Goal: Complete application form: Complete application form

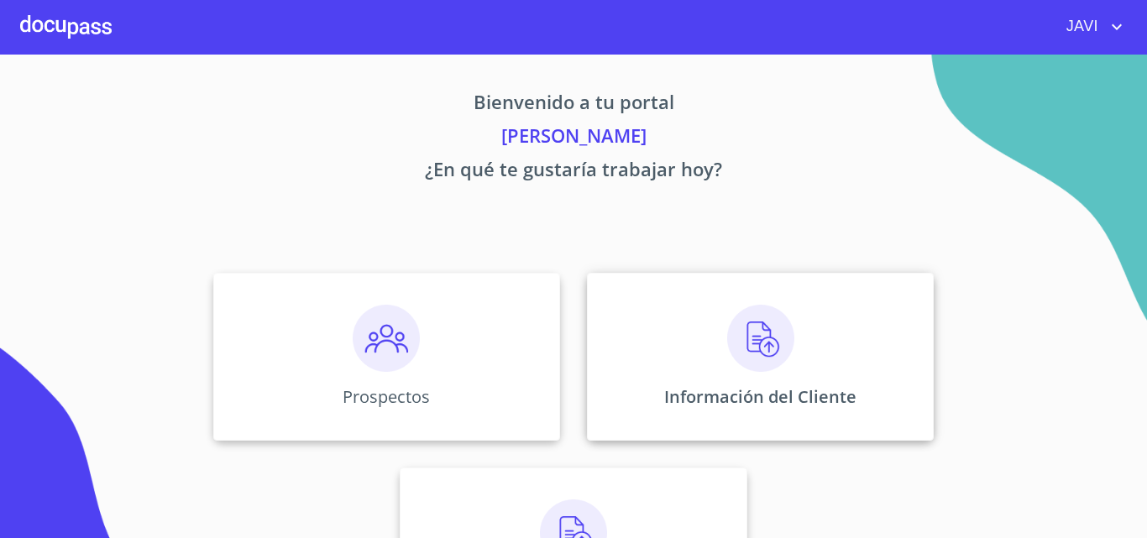
click at [751, 349] on img at bounding box center [760, 338] width 67 height 67
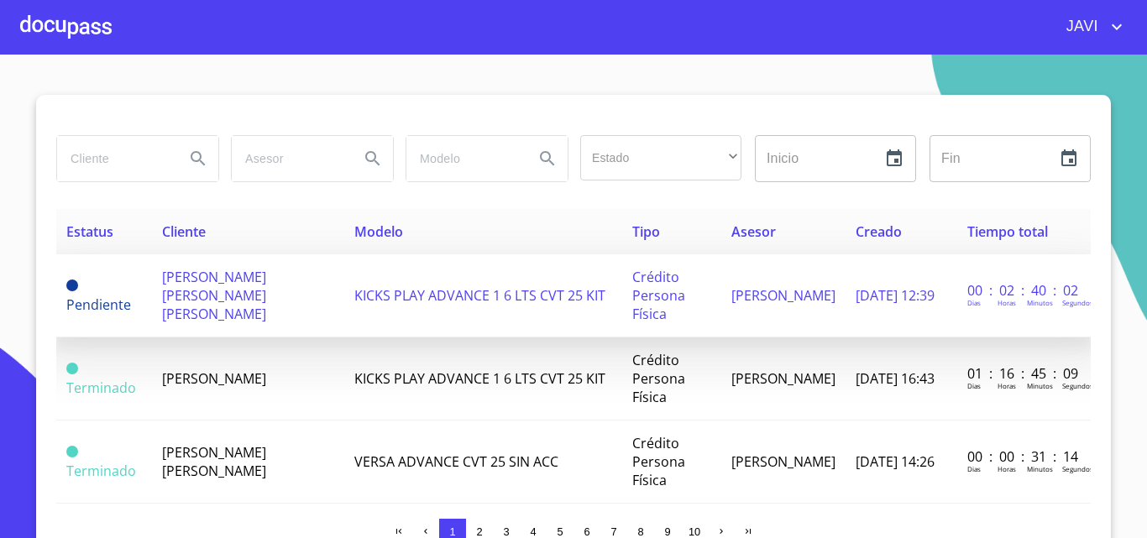
click at [197, 291] on span "[PERSON_NAME] [PERSON_NAME] [PERSON_NAME]" at bounding box center [214, 295] width 104 height 55
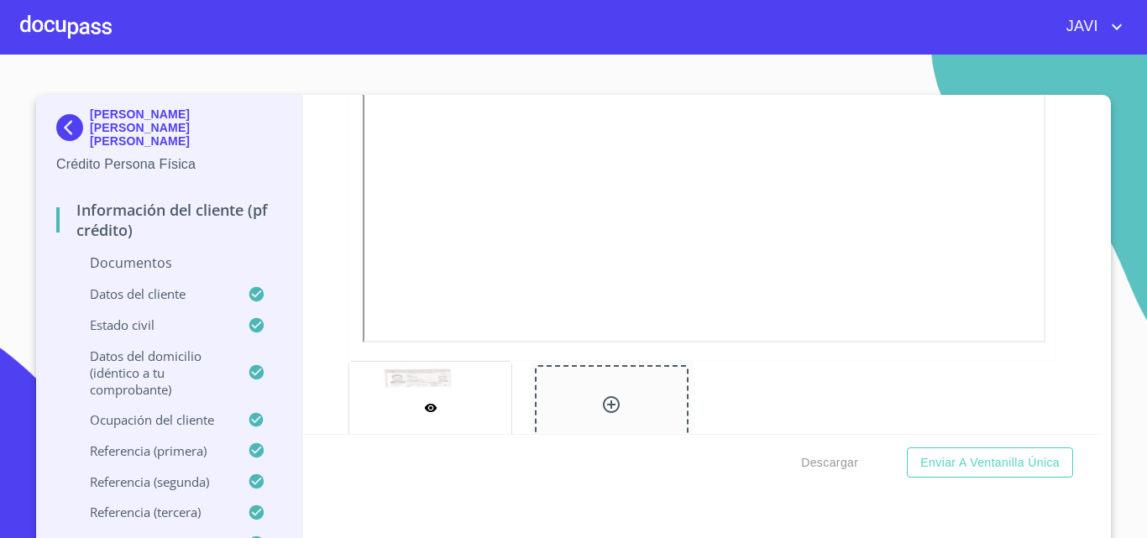
scroll to position [588, 0]
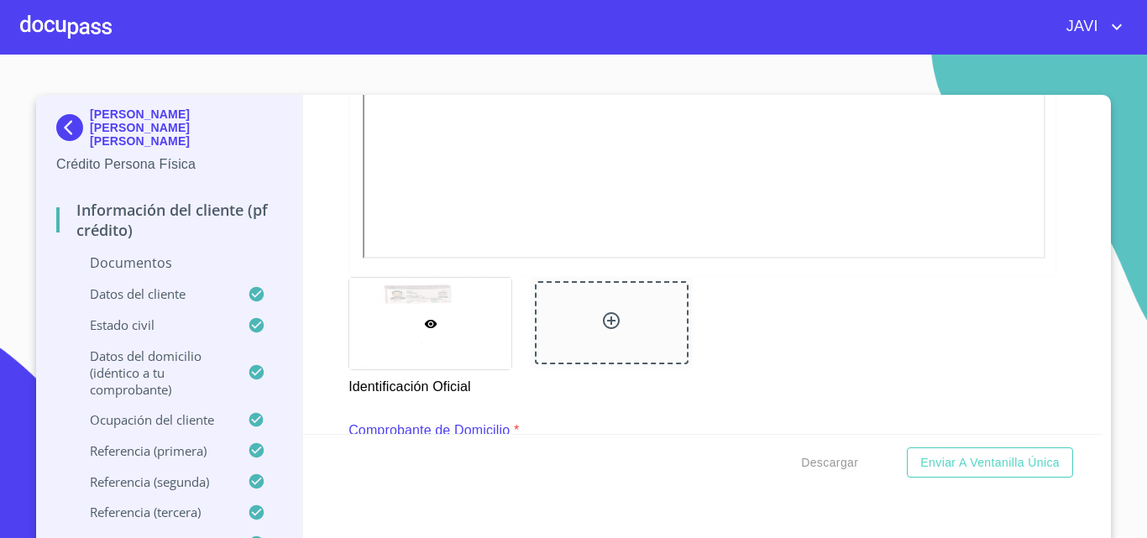
click at [1119, 24] on icon "account of current user" at bounding box center [1117, 27] width 20 height 20
click at [1092, 43] on li "Salir" at bounding box center [1099, 35] width 55 height 30
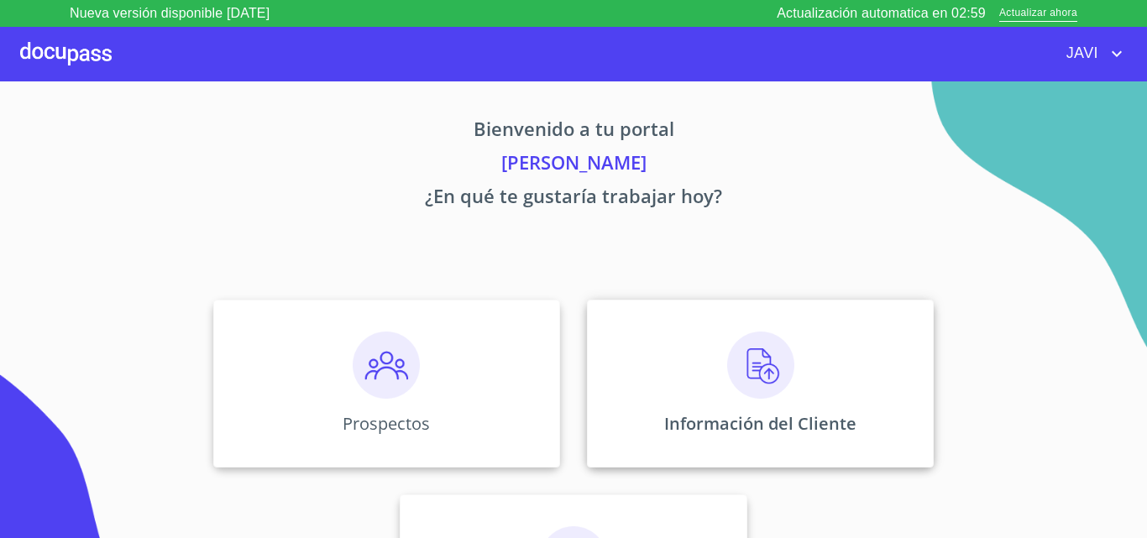
click at [754, 368] on img at bounding box center [760, 365] width 67 height 67
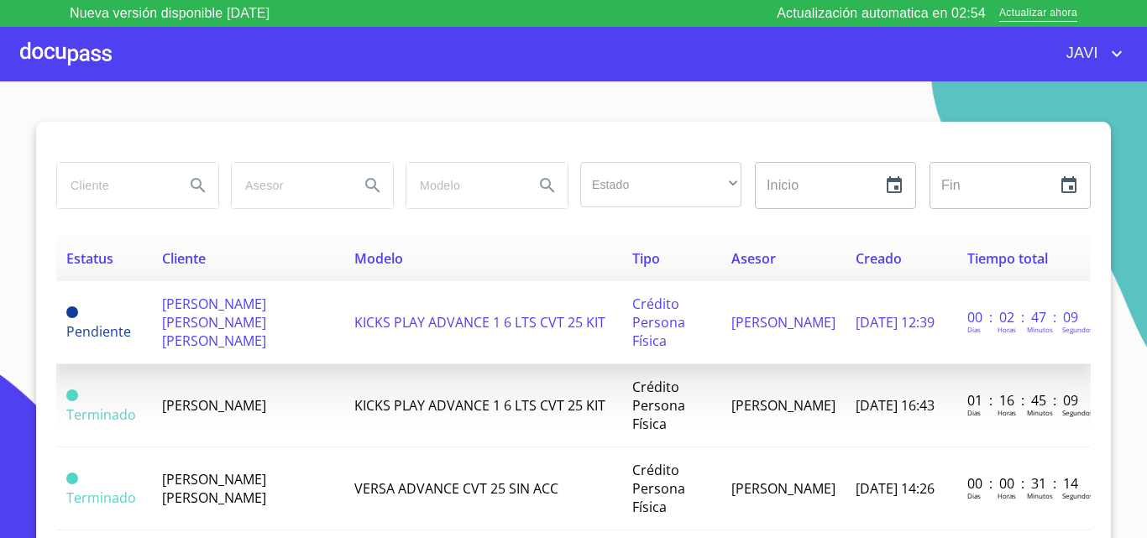
click at [369, 325] on span "KICKS PLAY ADVANCE 1 6 LTS CVT 25 KIT" at bounding box center [479, 322] width 251 height 18
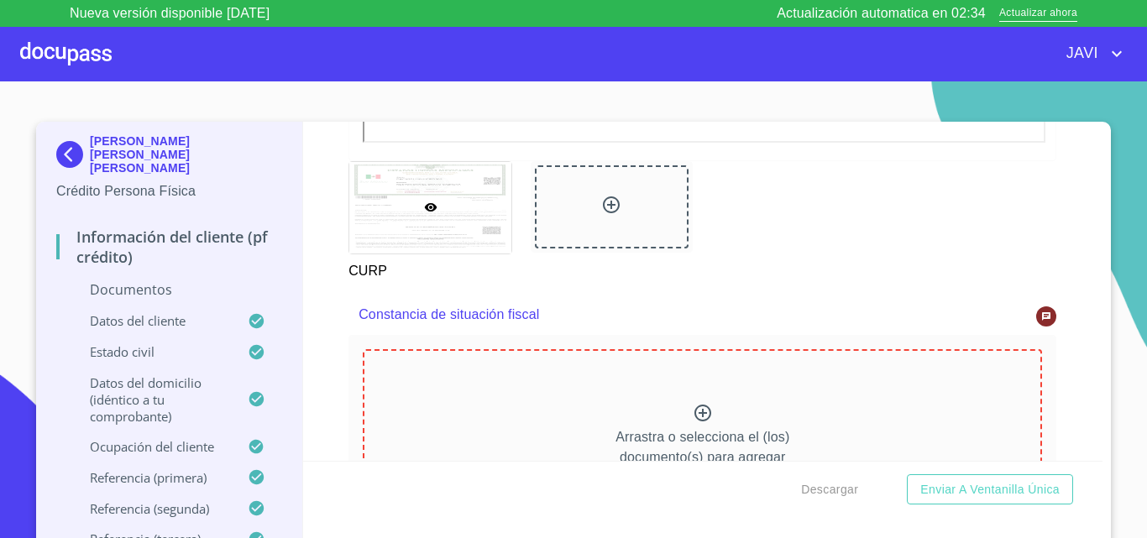
scroll to position [4535, 0]
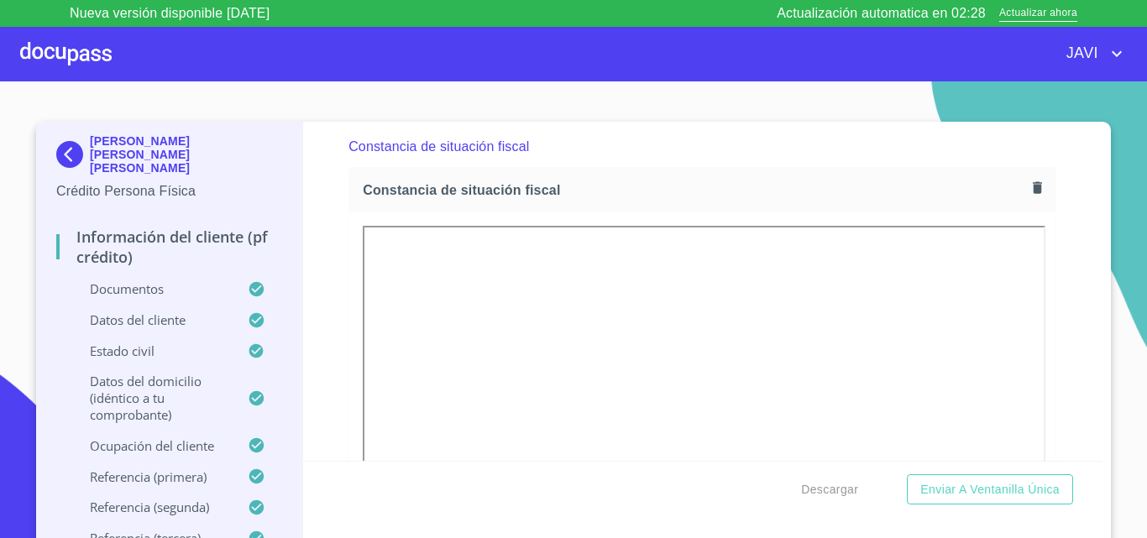
click at [306, 269] on div "Información del cliente (PF crédito) Documentos Documento de identificación   *…" at bounding box center [703, 291] width 800 height 339
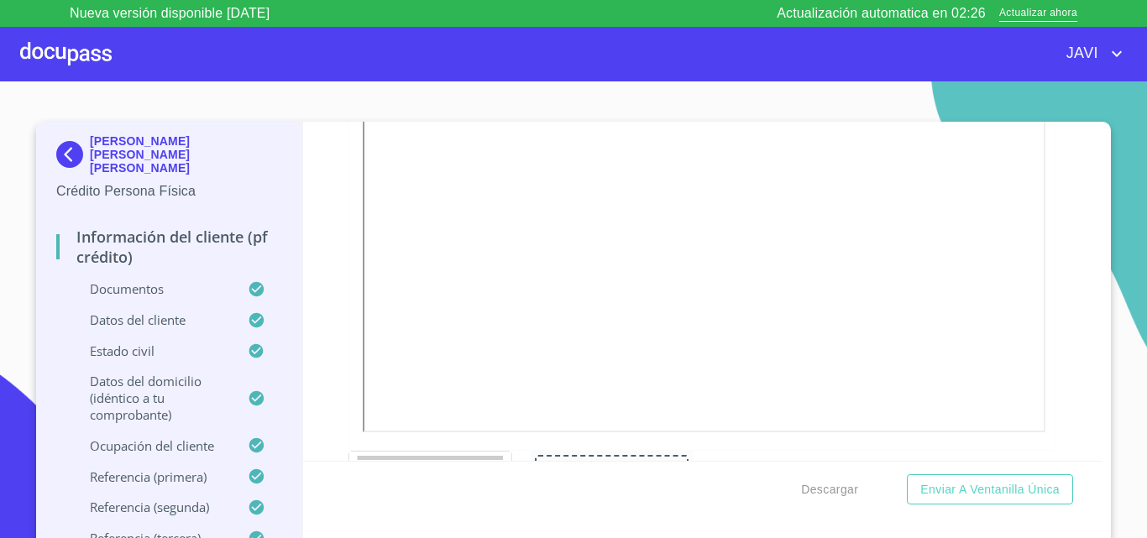
scroll to position [4787, 0]
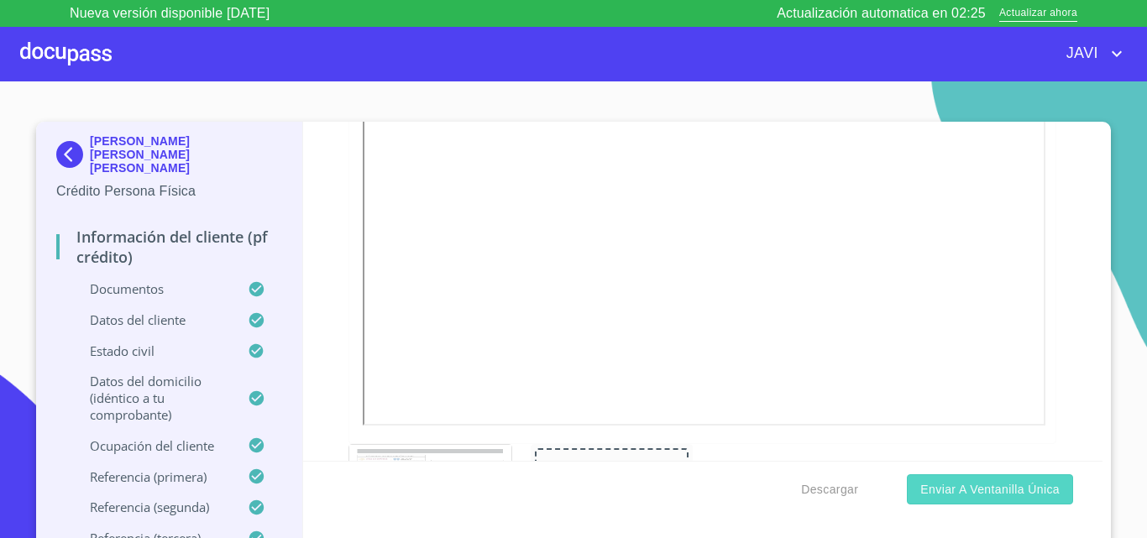
click at [1003, 492] on span "Enviar a Ventanilla única" at bounding box center [989, 490] width 139 height 21
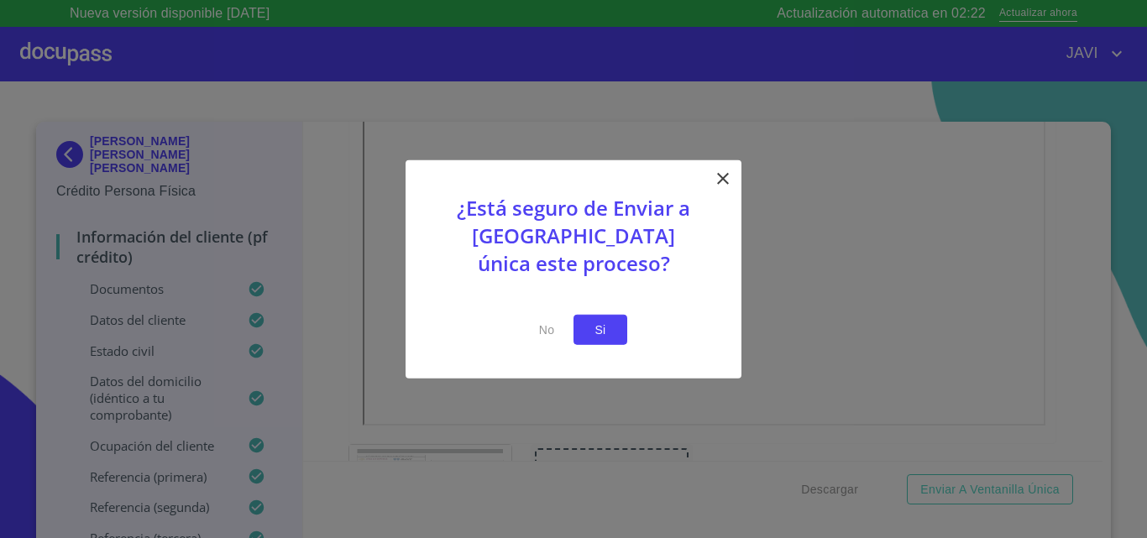
click at [593, 330] on span "Si" at bounding box center [600, 329] width 27 height 21
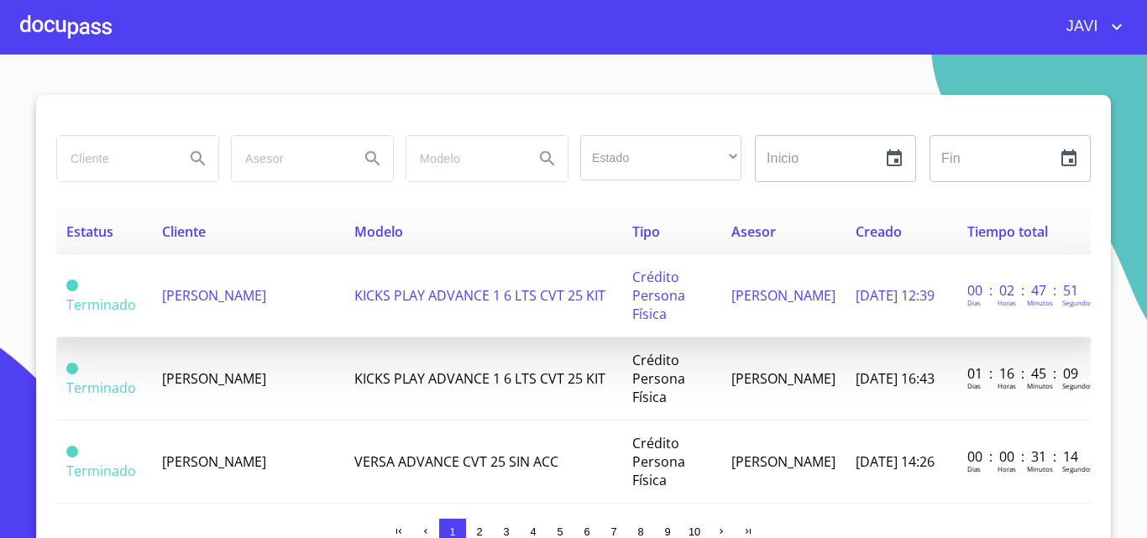
click at [241, 293] on span "[PERSON_NAME]" at bounding box center [214, 295] width 104 height 18
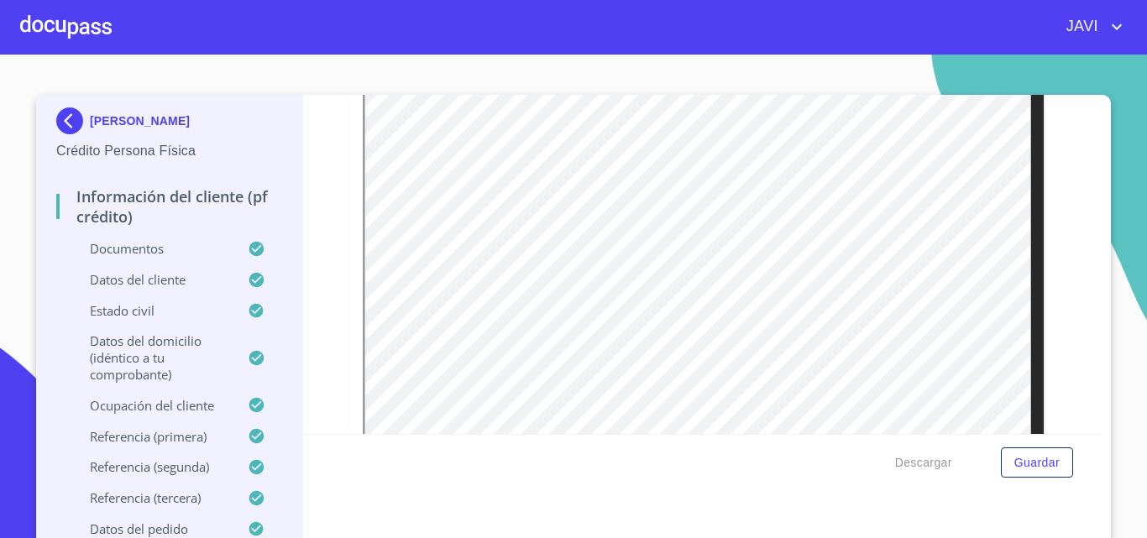
scroll to position [756, 0]
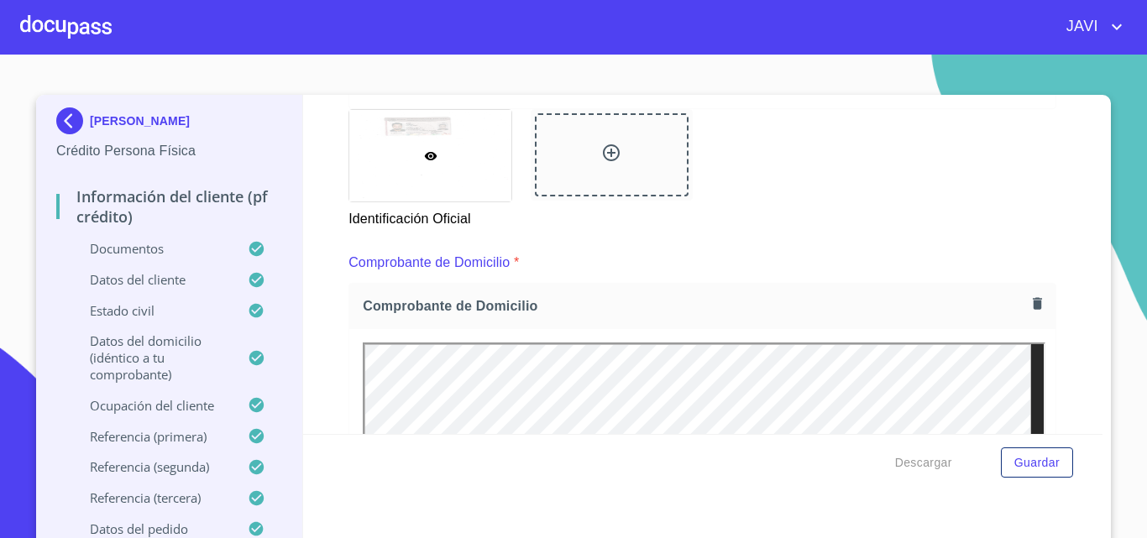
click at [66, 24] on div at bounding box center [66, 27] width 92 height 54
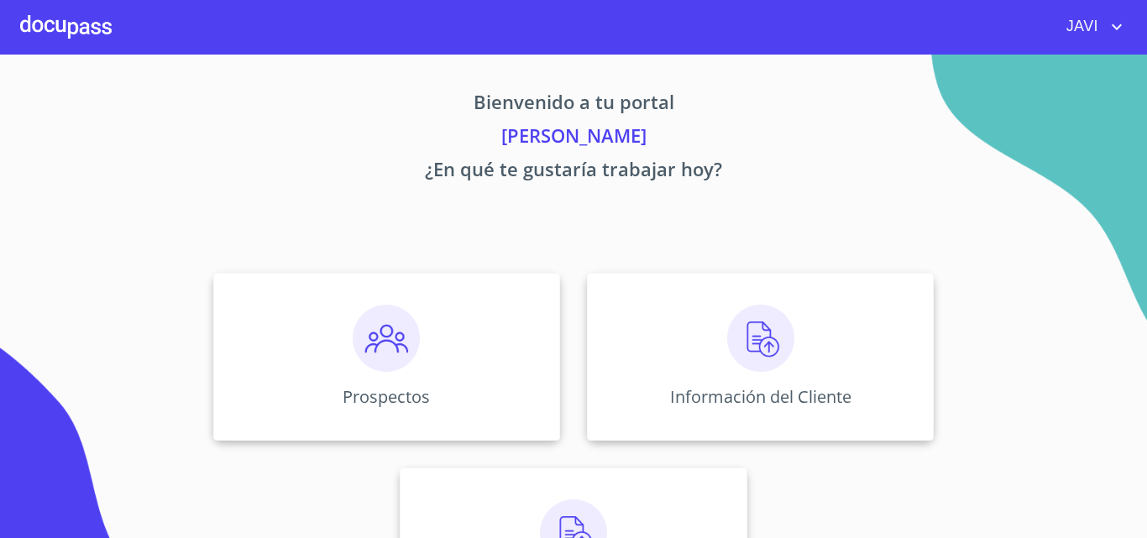
click at [761, 343] on img at bounding box center [760, 338] width 67 height 67
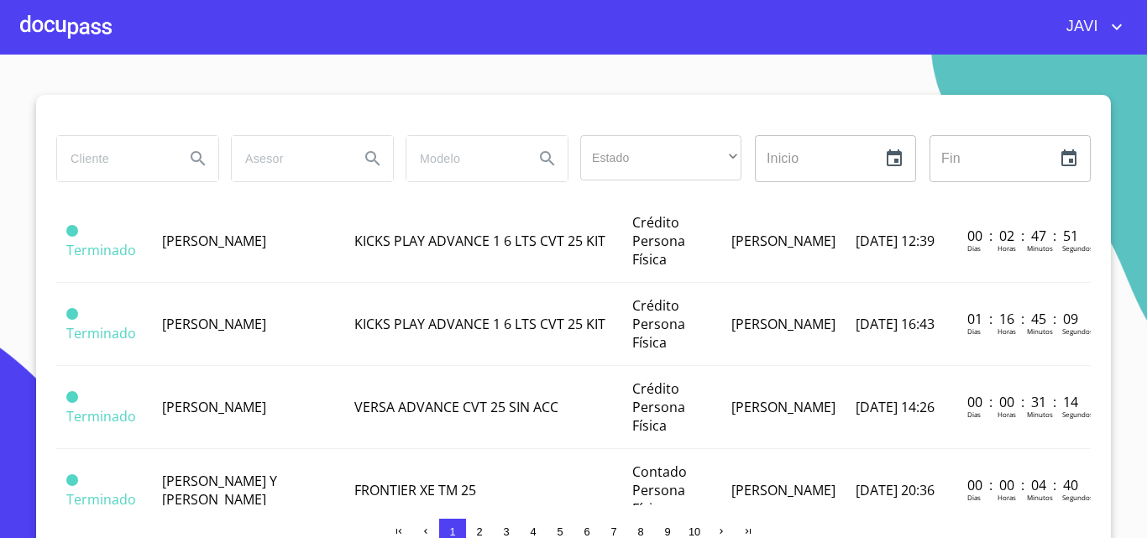
scroll to position [84, 0]
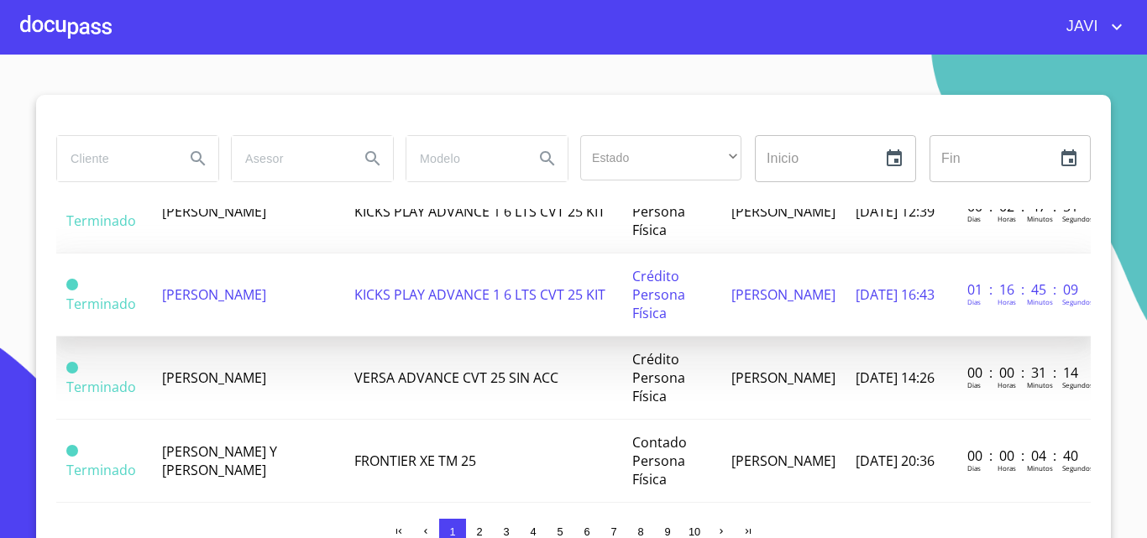
click at [459, 306] on td "KICKS PLAY ADVANCE 1 6 LTS CVT 25 KIT" at bounding box center [482, 295] width 277 height 83
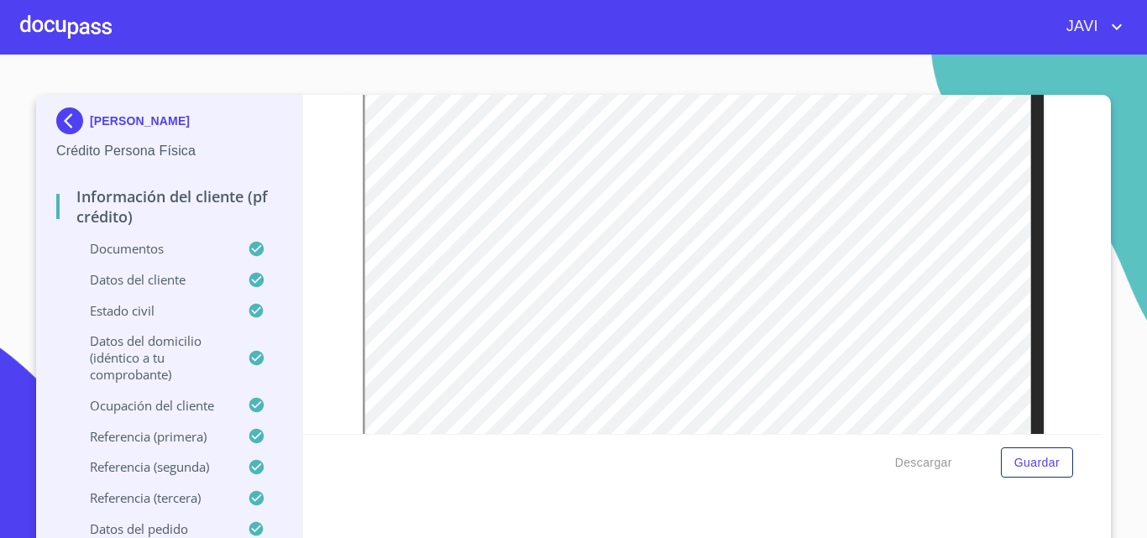
scroll to position [2579, 0]
click at [1061, 184] on div "Información del cliente (PF crédito) Documentos Documento de identificación   *…" at bounding box center [703, 264] width 800 height 339
click at [72, 34] on div at bounding box center [66, 27] width 92 height 54
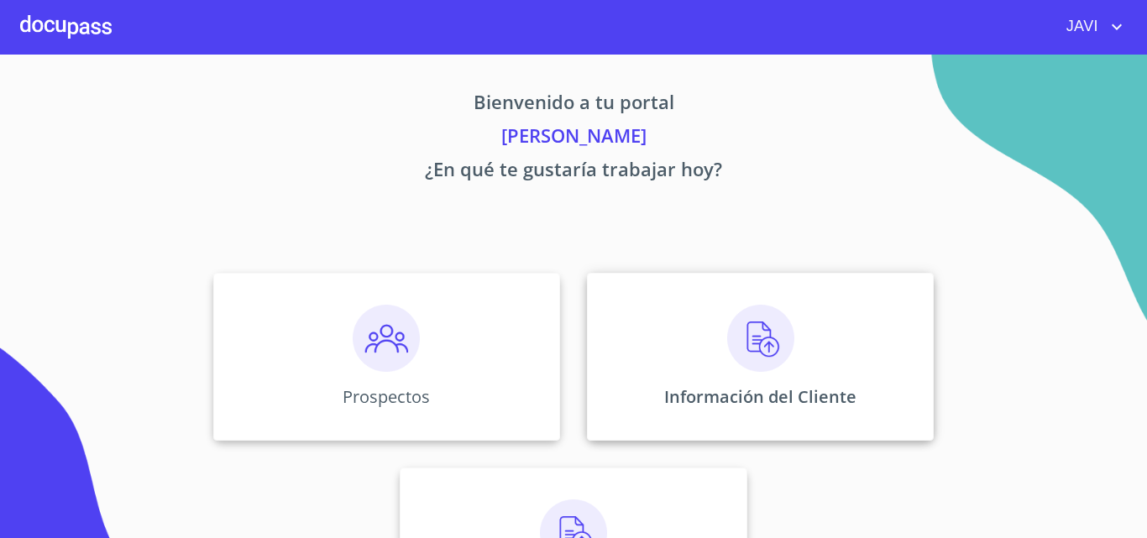
click at [754, 338] on img at bounding box center [760, 338] width 67 height 67
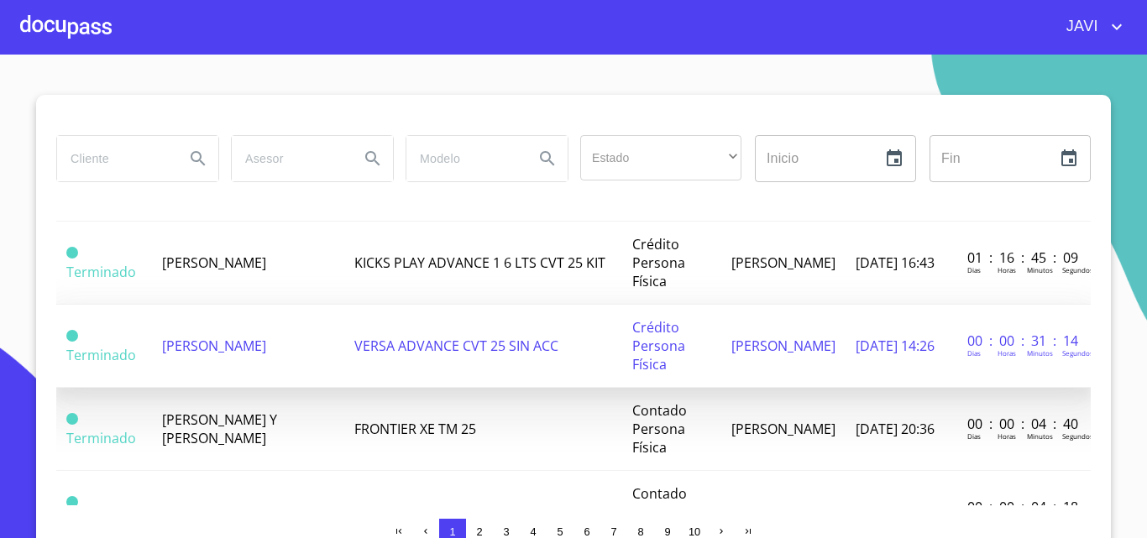
scroll to position [168, 0]
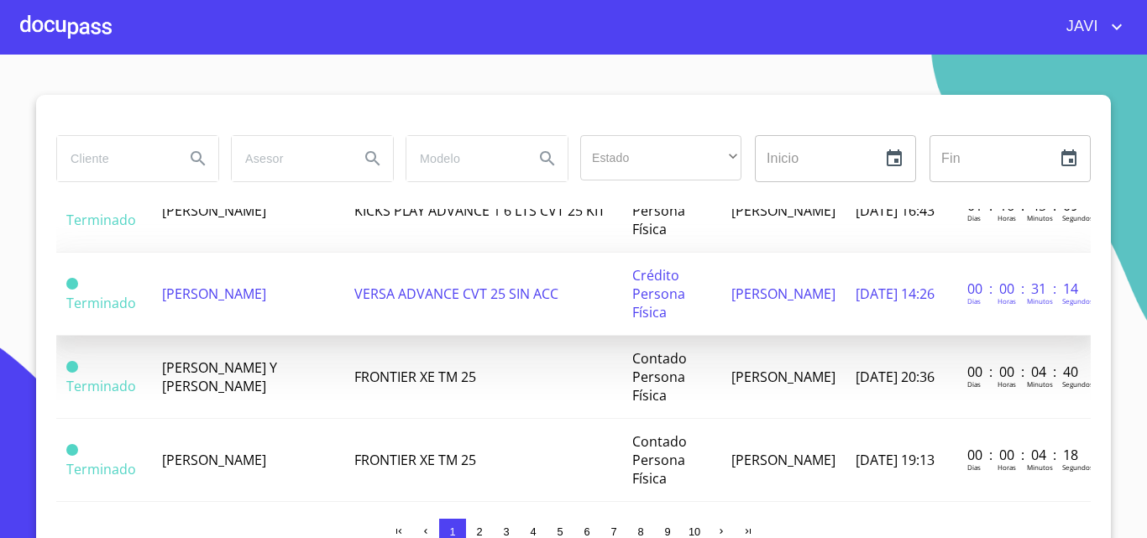
click at [420, 296] on span "VERSA ADVANCE CVT 25 SIN ACC" at bounding box center [456, 294] width 204 height 18
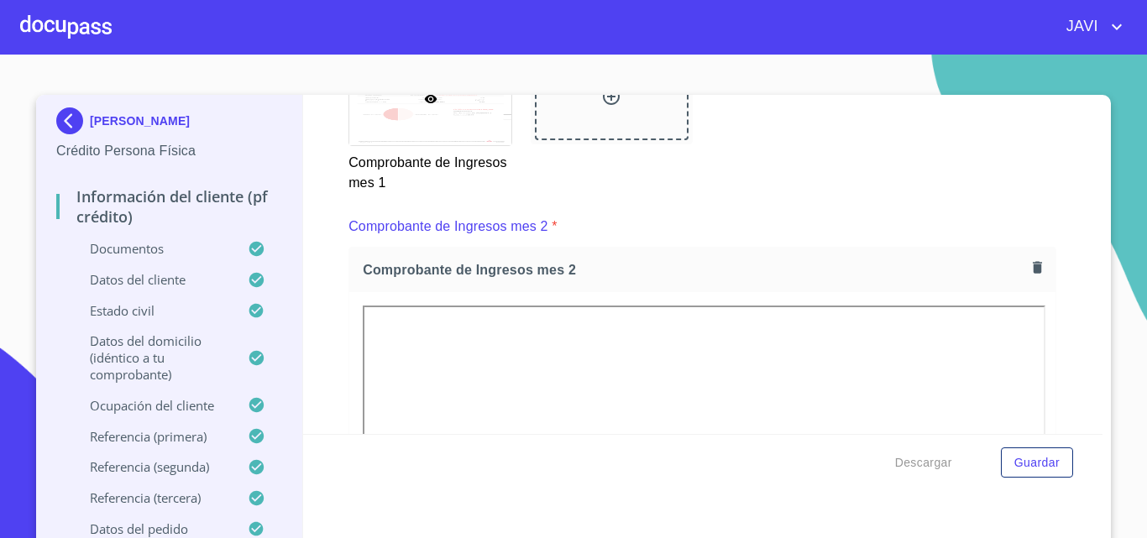
scroll to position [2015, 0]
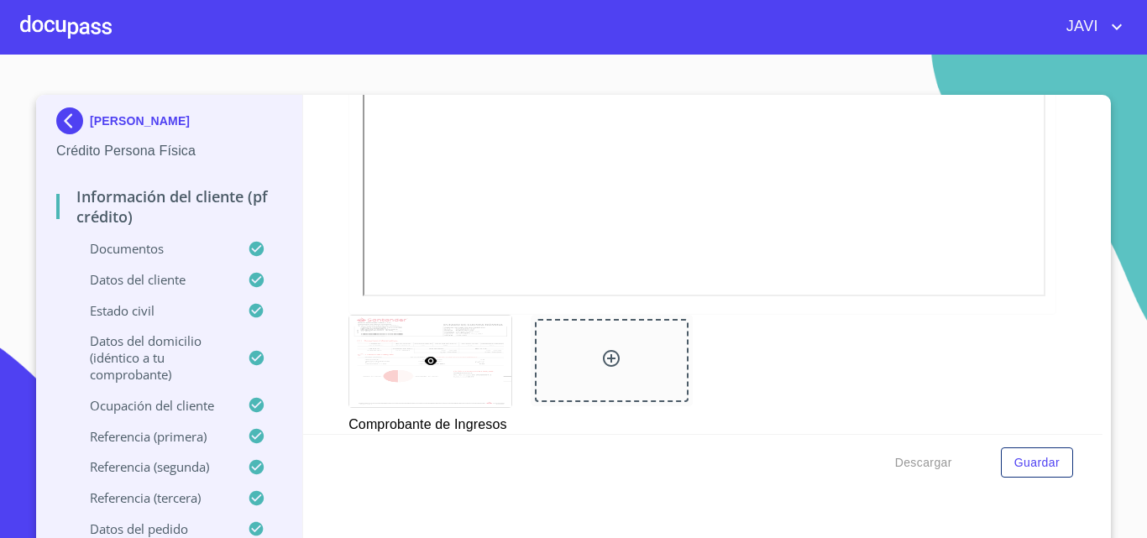
click at [115, 125] on p "[PERSON_NAME]" at bounding box center [140, 120] width 100 height 13
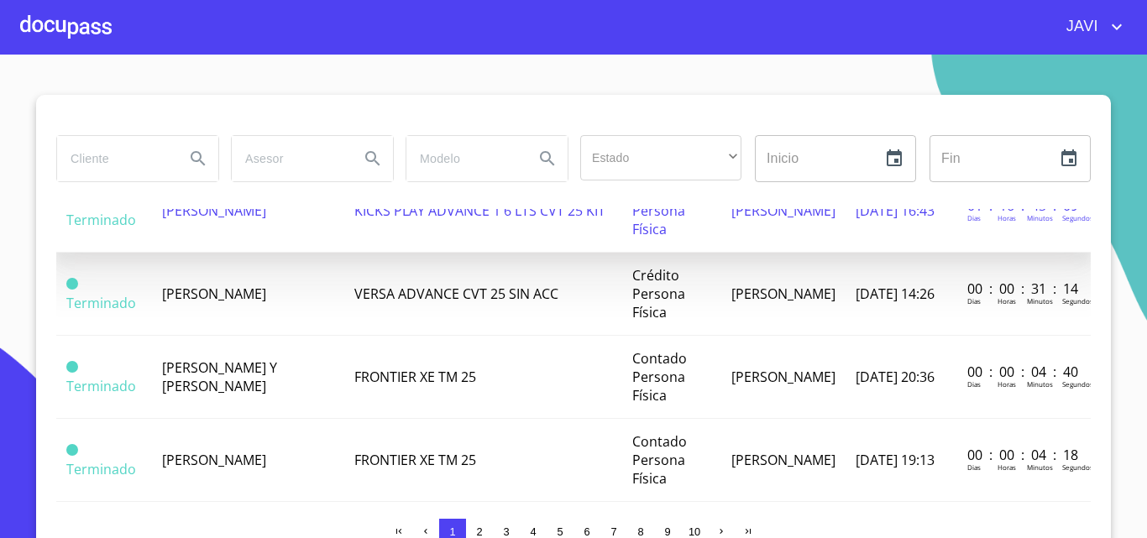
scroll to position [252, 0]
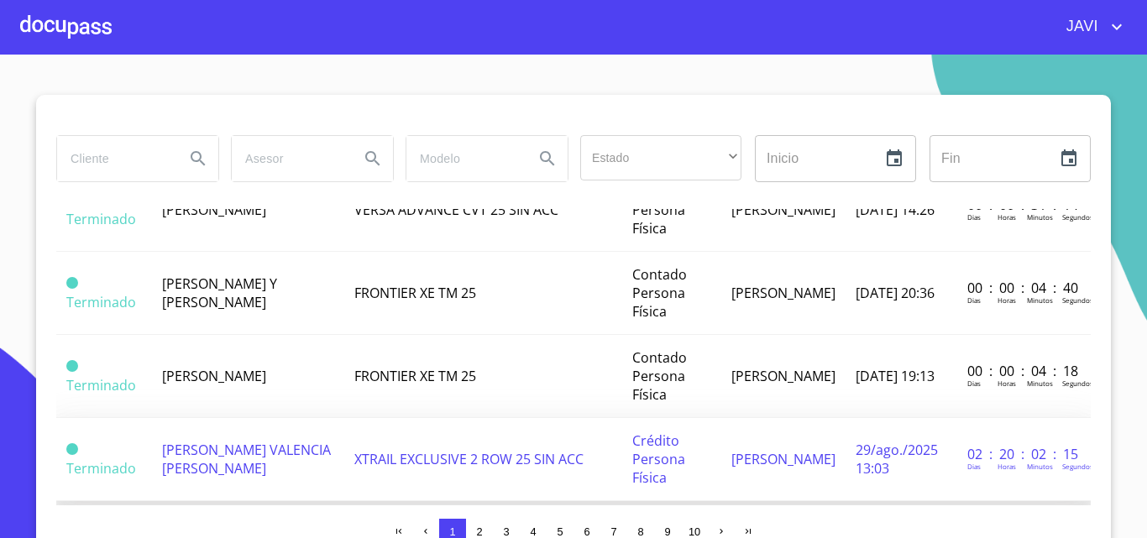
click at [482, 457] on span "XTRAIL EXCLUSIVE 2 ROW 25 SIN ACC" at bounding box center [468, 459] width 229 height 18
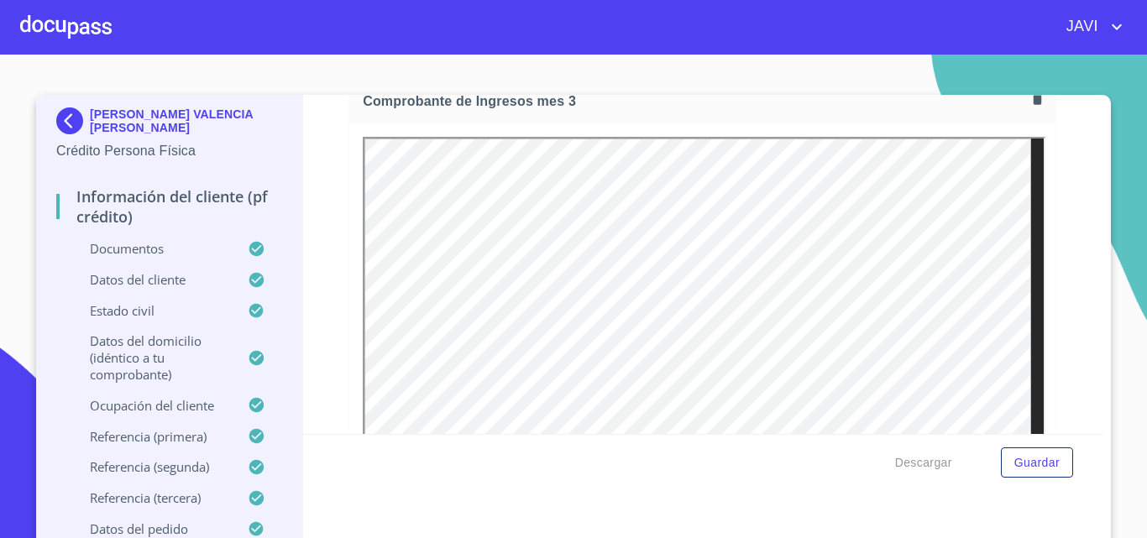
scroll to position [2939, 0]
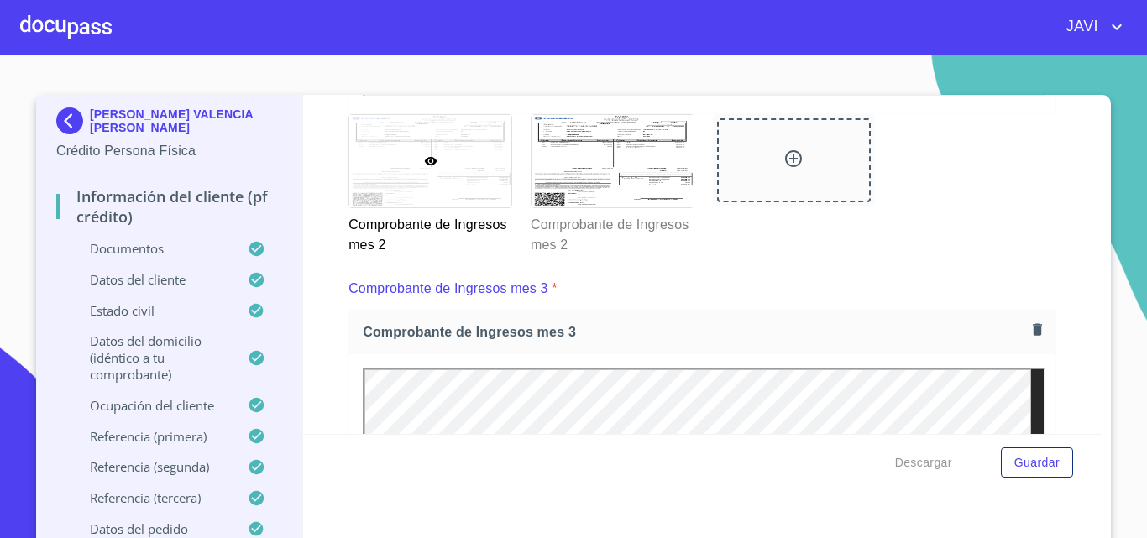
click at [76, 25] on div at bounding box center [66, 27] width 92 height 54
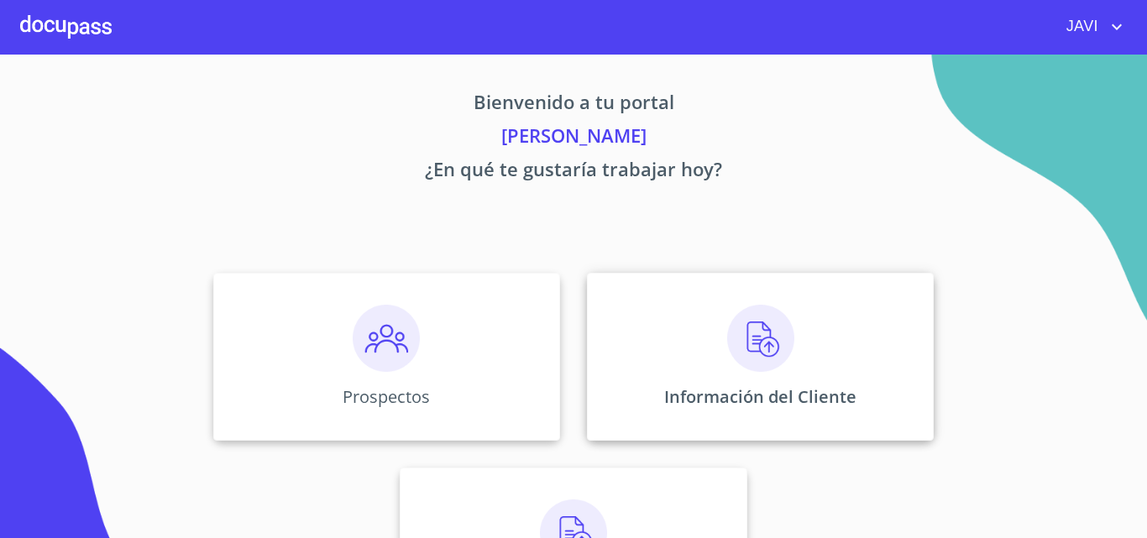
click at [746, 349] on img at bounding box center [760, 338] width 67 height 67
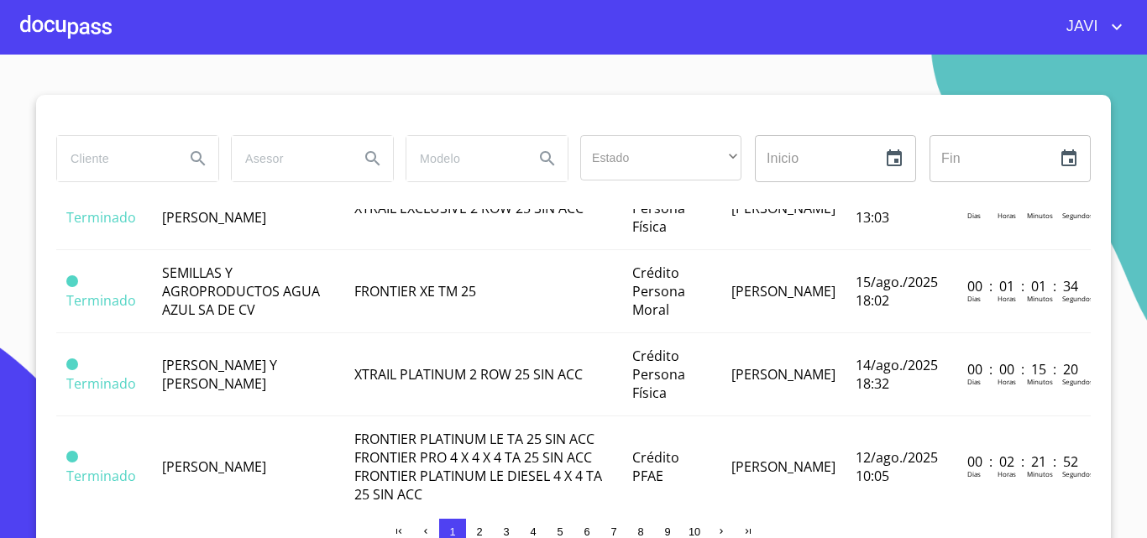
scroll to position [504, 0]
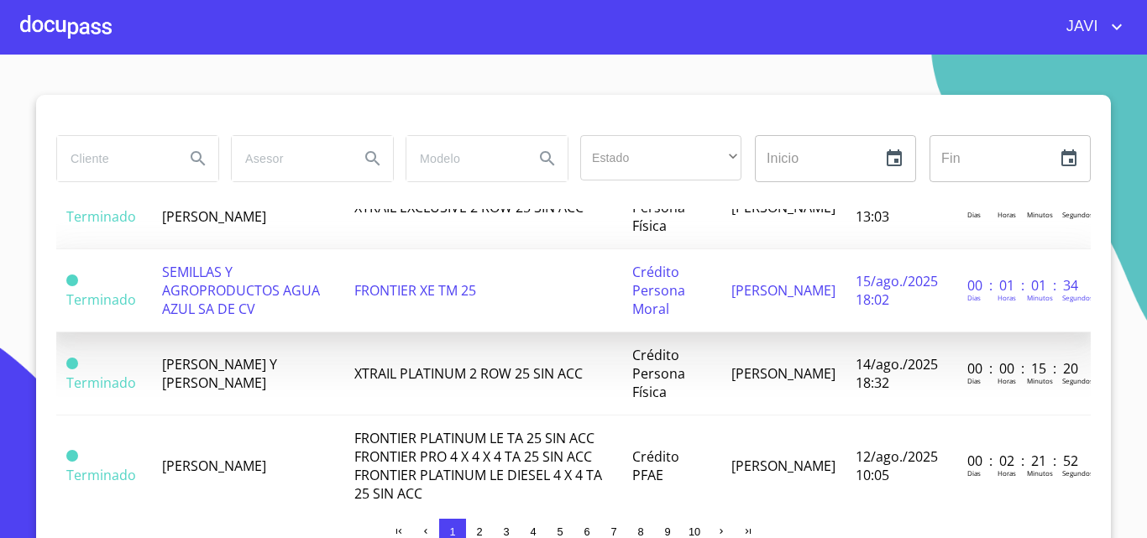
click at [408, 296] on span "FRONTIER XE TM 25" at bounding box center [415, 290] width 122 height 18
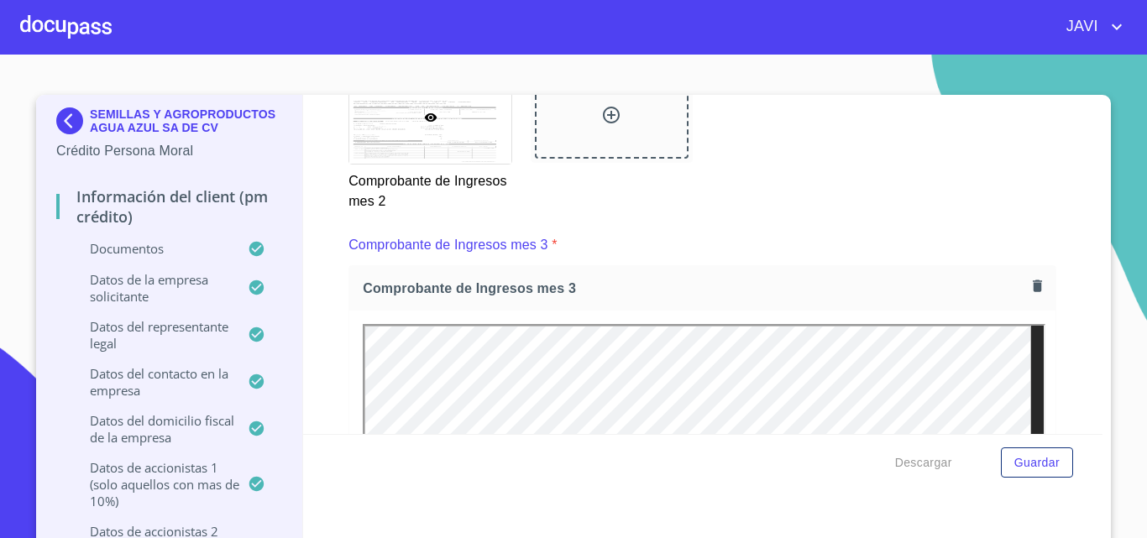
click at [64, 15] on div at bounding box center [66, 27] width 92 height 54
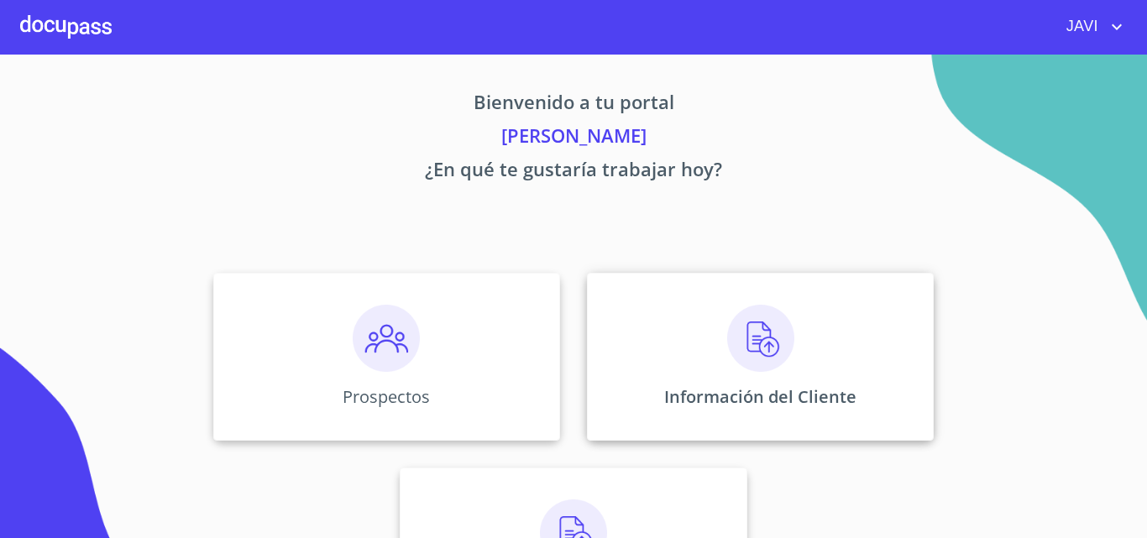
click at [761, 339] on img at bounding box center [760, 338] width 67 height 67
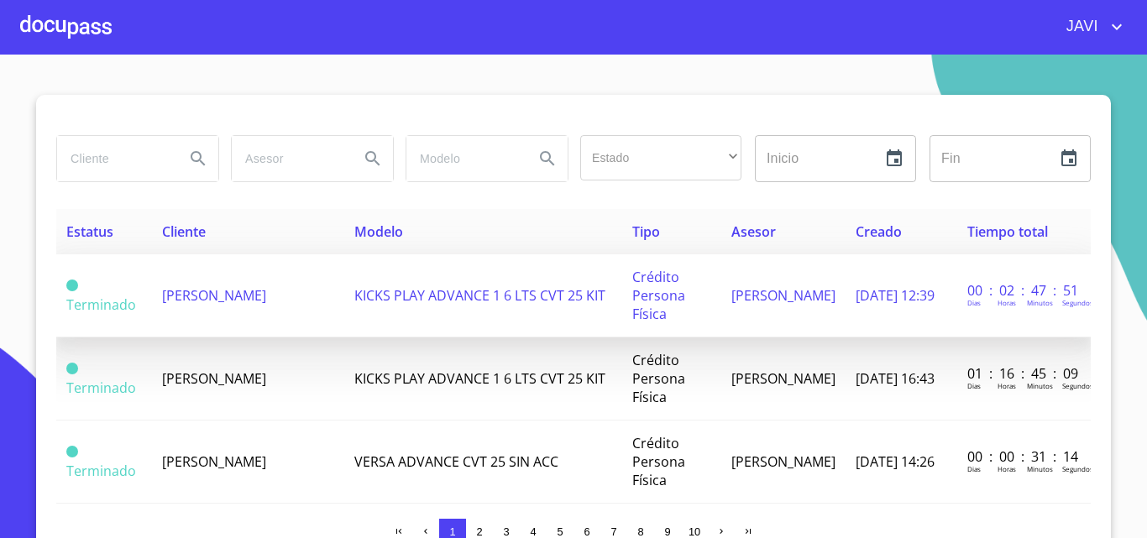
click at [420, 291] on span "KICKS PLAY ADVANCE 1 6 LTS CVT 25 KIT" at bounding box center [479, 295] width 251 height 18
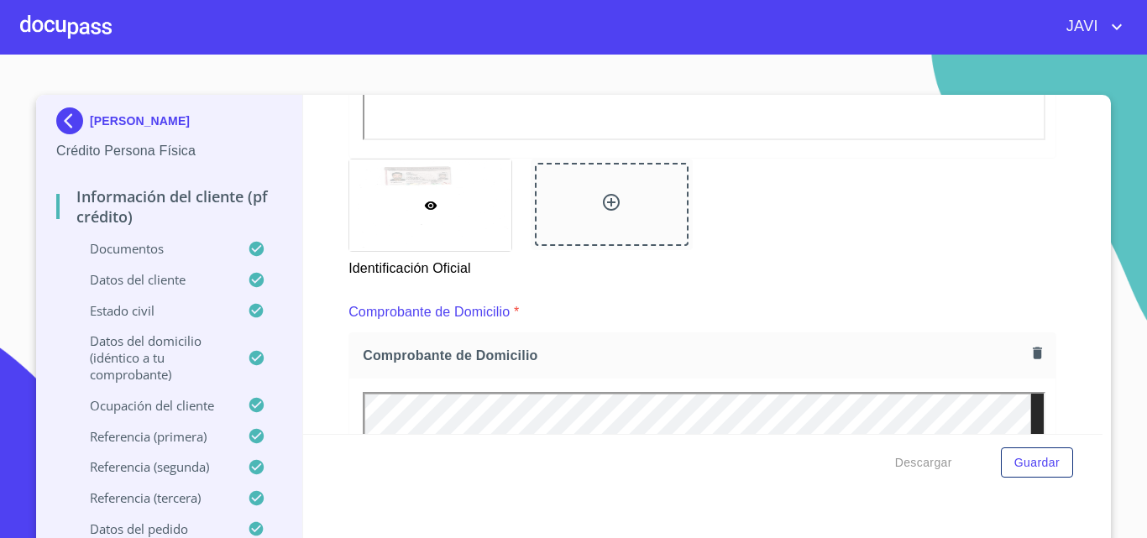
scroll to position [756, 0]
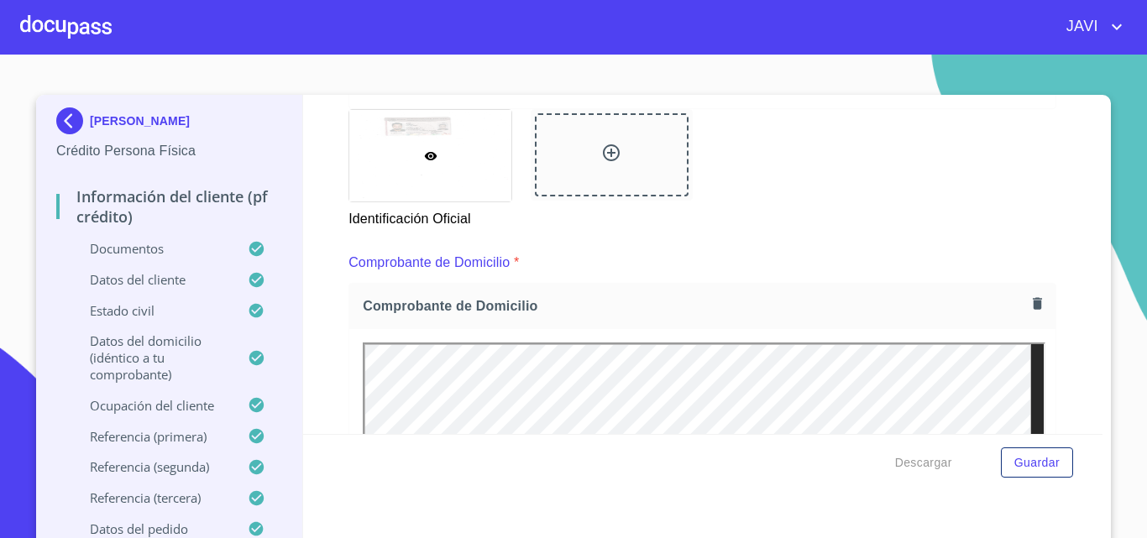
click at [71, 19] on div at bounding box center [66, 27] width 92 height 54
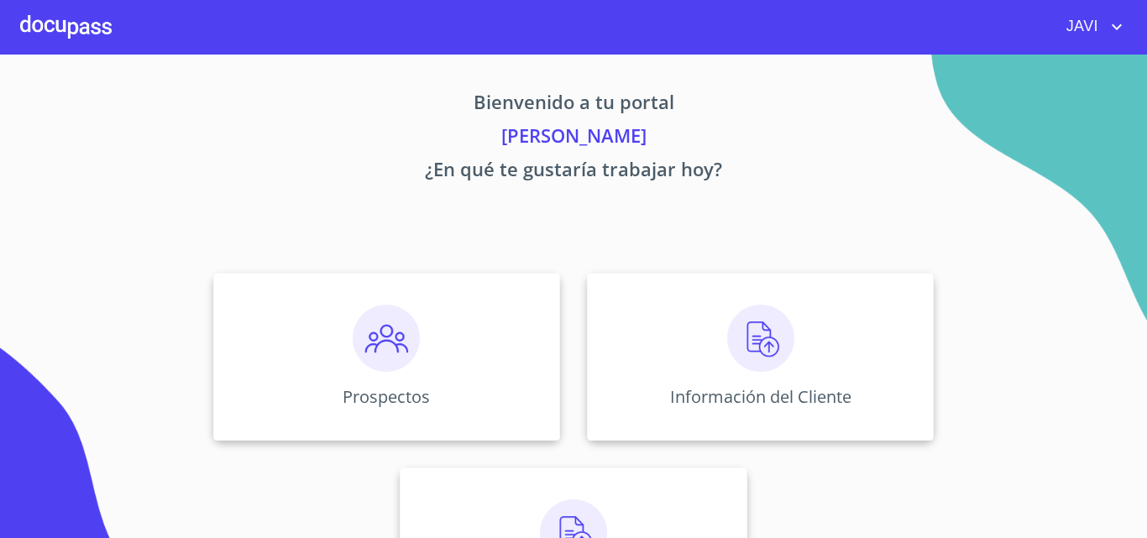
click at [752, 341] on img at bounding box center [760, 338] width 67 height 67
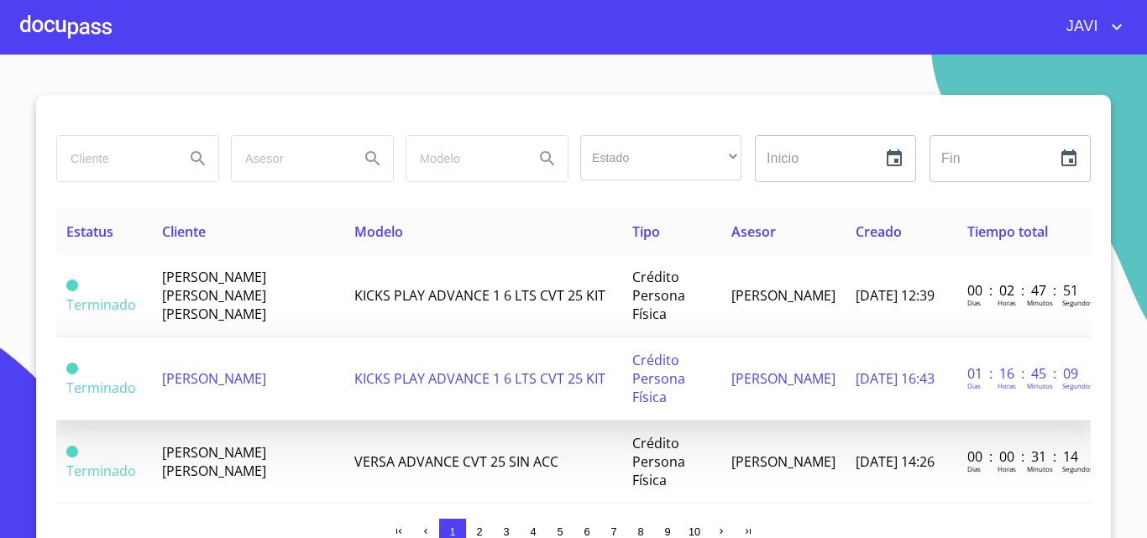
click at [424, 373] on span "KICKS PLAY ADVANCE 1 6 LTS CVT 25 KIT" at bounding box center [479, 378] width 251 height 18
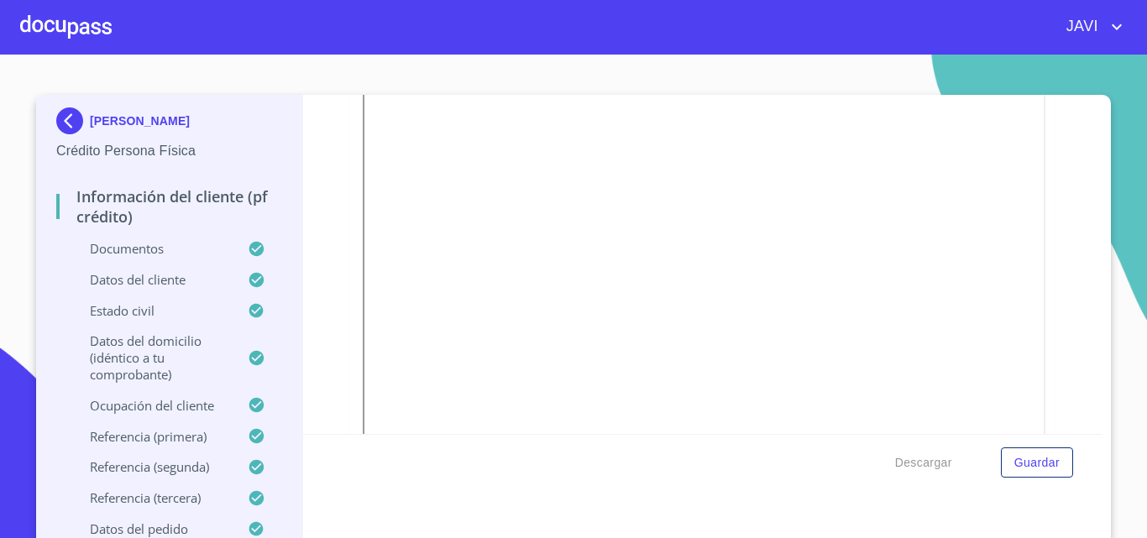
scroll to position [1092, 0]
